Goal: Find specific page/section: Find specific page/section

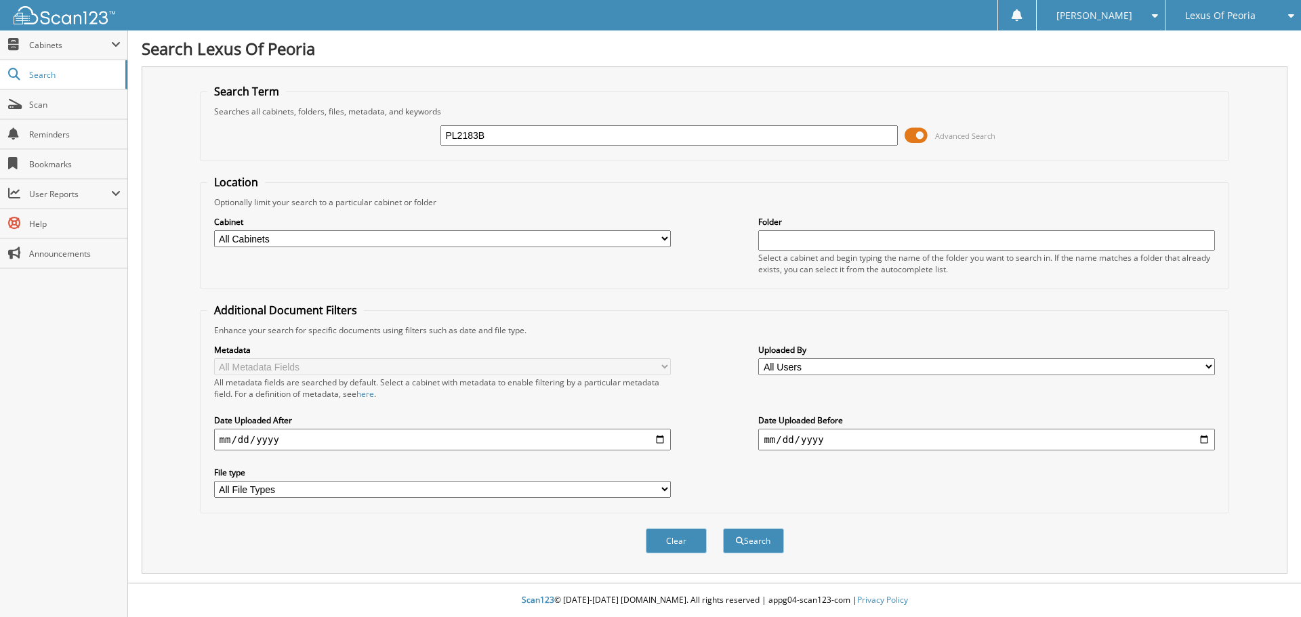
type input "PL2183B"
click at [723, 529] on button "Search" at bounding box center [753, 541] width 61 height 25
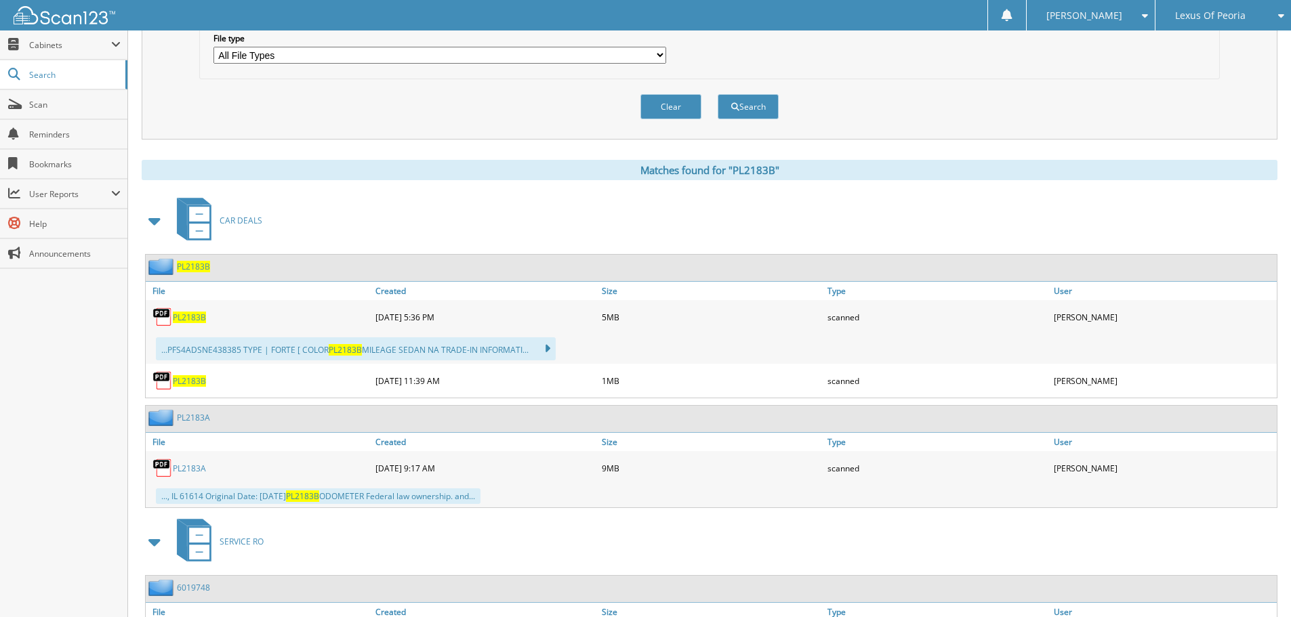
scroll to position [474, 0]
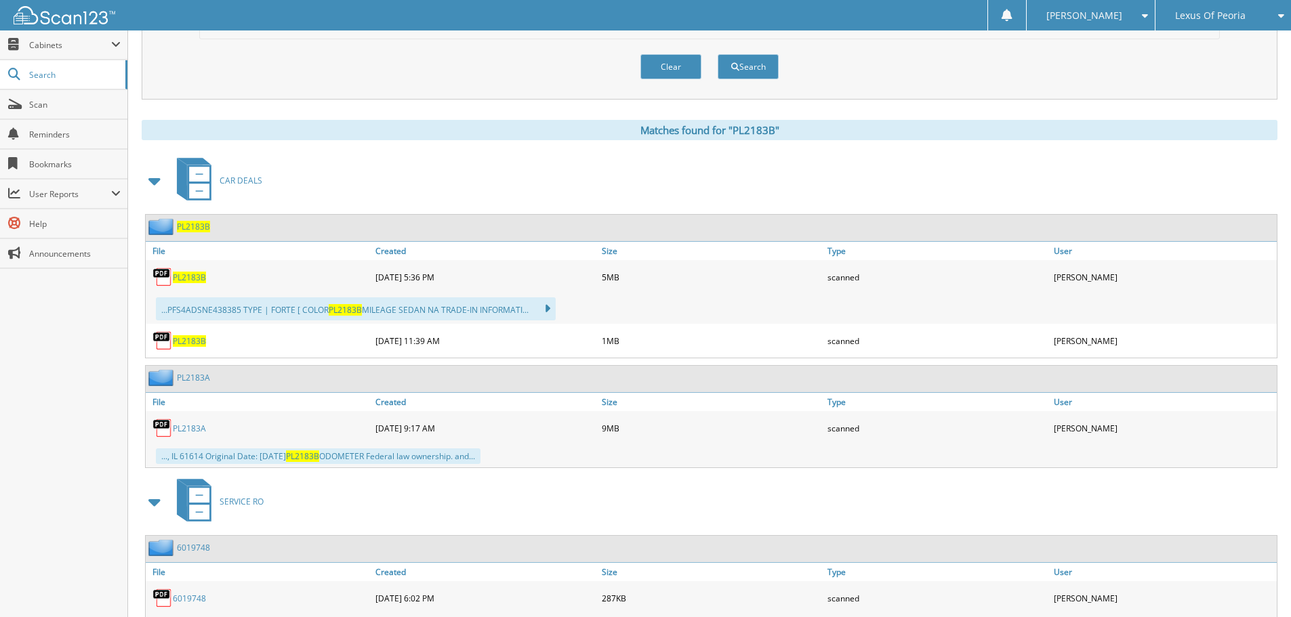
click at [189, 272] on span "PL2183B" at bounding box center [189, 278] width 33 height 12
drag, startPoint x: 192, startPoint y: 343, endPoint x: 184, endPoint y: 344, distance: 8.2
click at [190, 343] on span "PL2183B" at bounding box center [189, 342] width 33 height 12
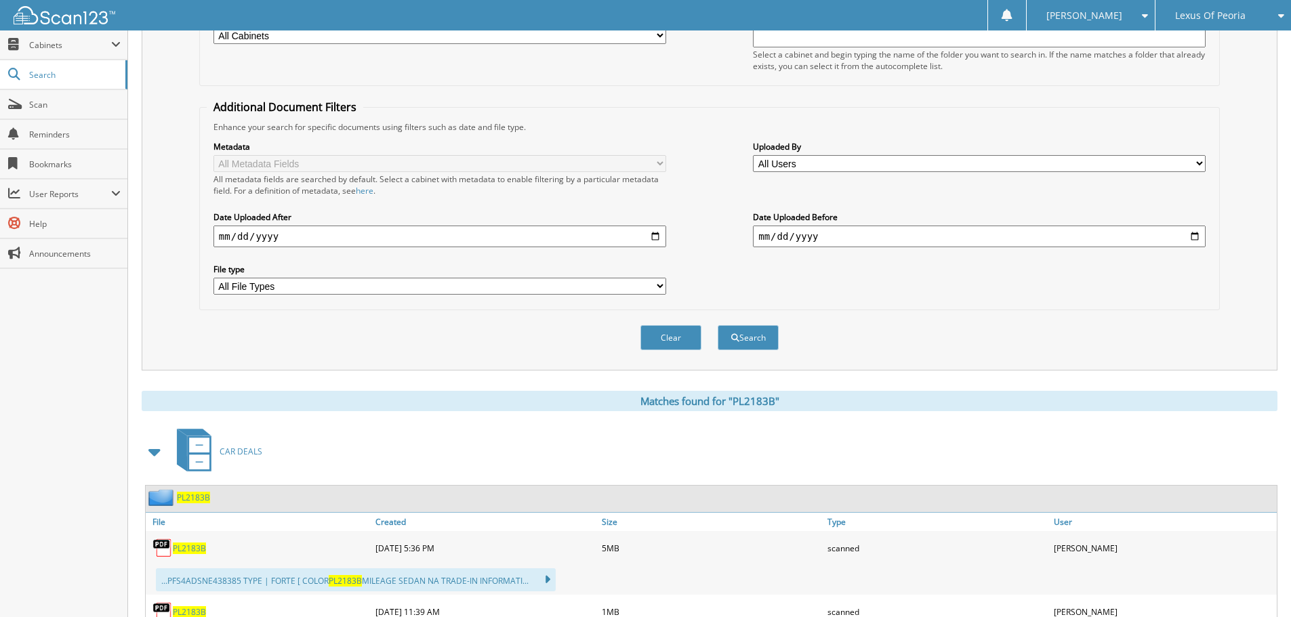
scroll to position [0, 0]
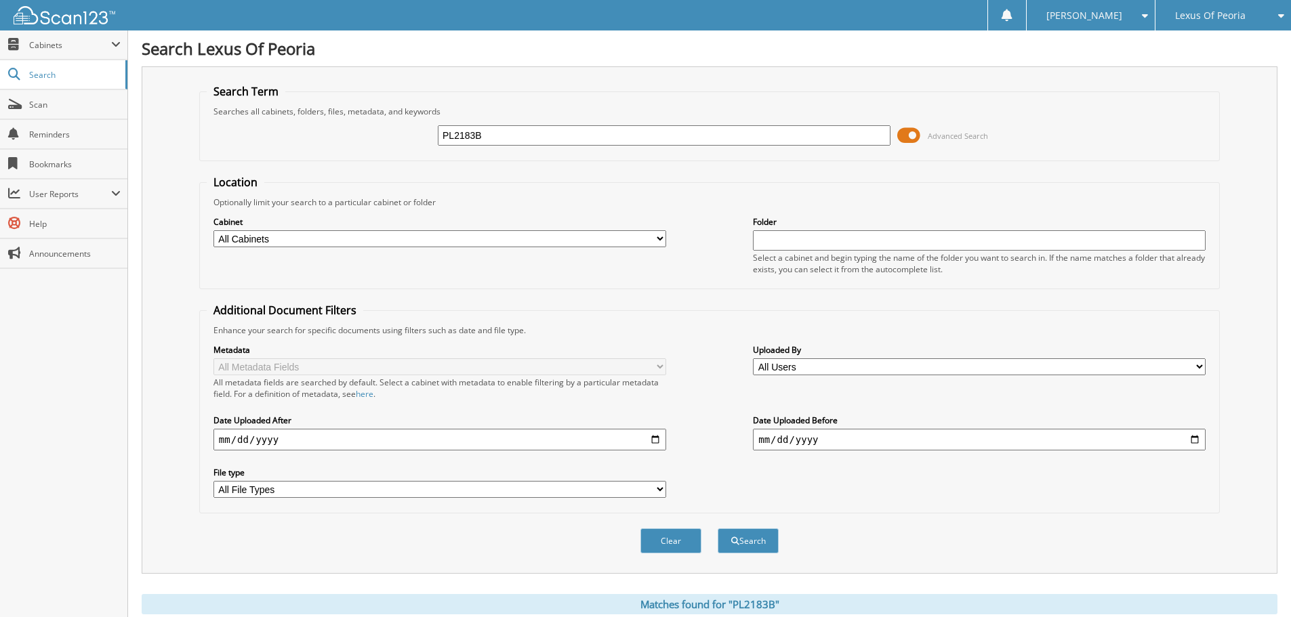
drag, startPoint x: 513, startPoint y: 132, endPoint x: 332, endPoint y: 127, distance: 181.0
click at [332, 127] on div "PL2183B Advanced Search" at bounding box center [710, 135] width 1006 height 37
type input "pl2600"
click at [718, 529] on button "Search" at bounding box center [748, 541] width 61 height 25
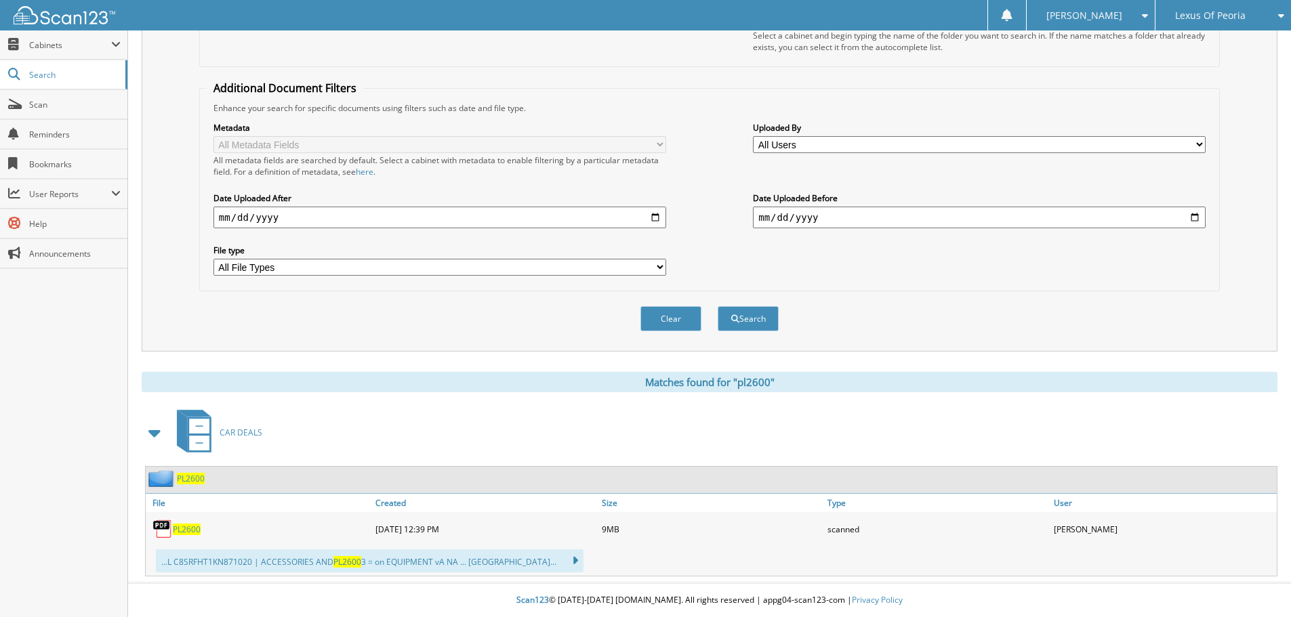
scroll to position [223, 0]
click at [183, 529] on span "PL2600" at bounding box center [187, 530] width 28 height 12
